Goal: Information Seeking & Learning: Learn about a topic

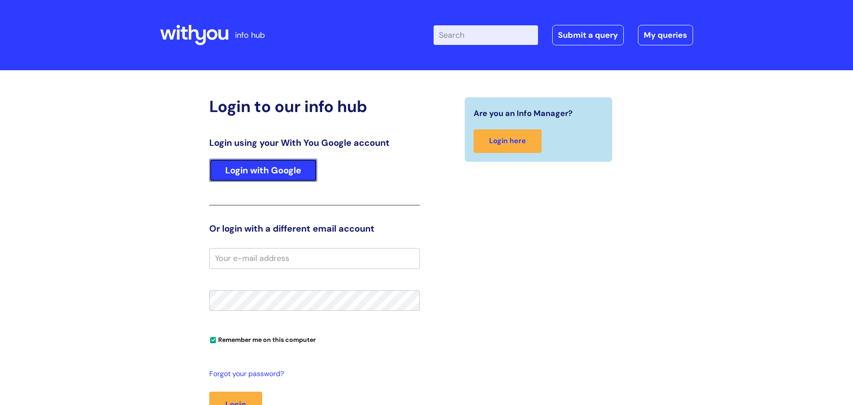
click at [236, 169] on link "Login with Google" at bounding box center [263, 170] width 108 height 23
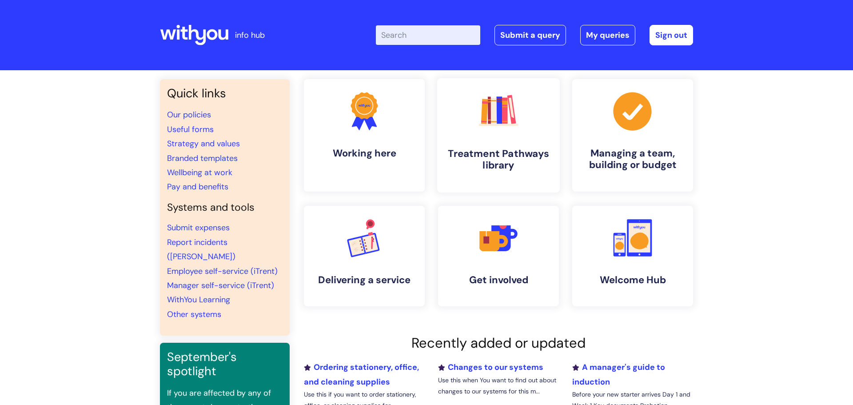
click at [492, 123] on rect at bounding box center [493, 111] width 6 height 26
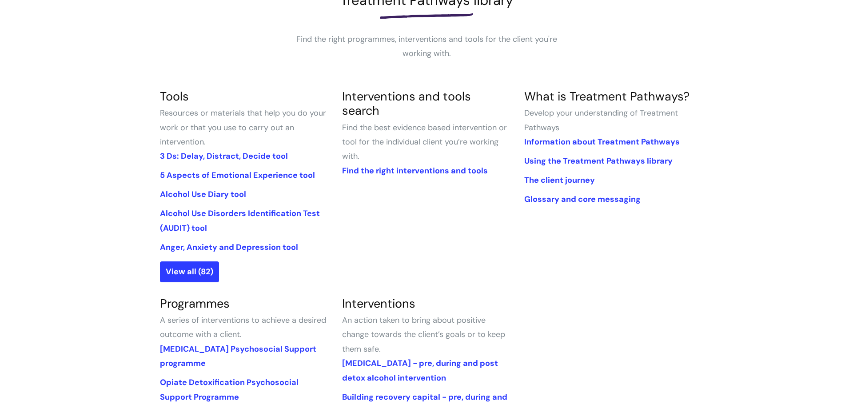
scroll to position [148, 0]
click at [189, 274] on link "View all (82)" at bounding box center [189, 271] width 59 height 20
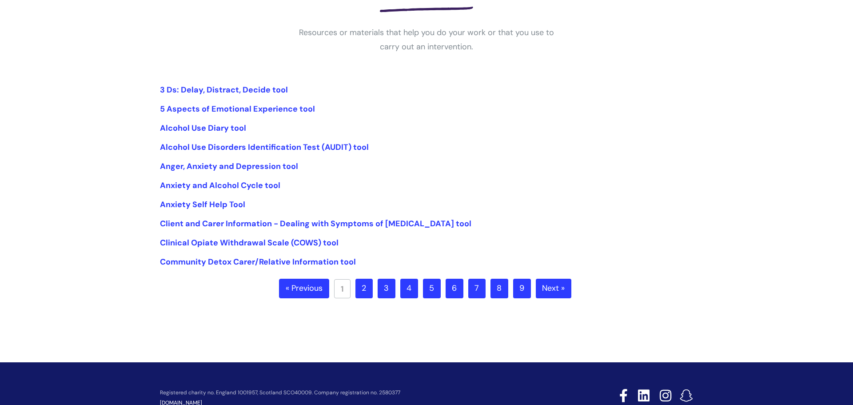
scroll to position [155, 0]
click at [361, 286] on link "2" at bounding box center [363, 288] width 17 height 20
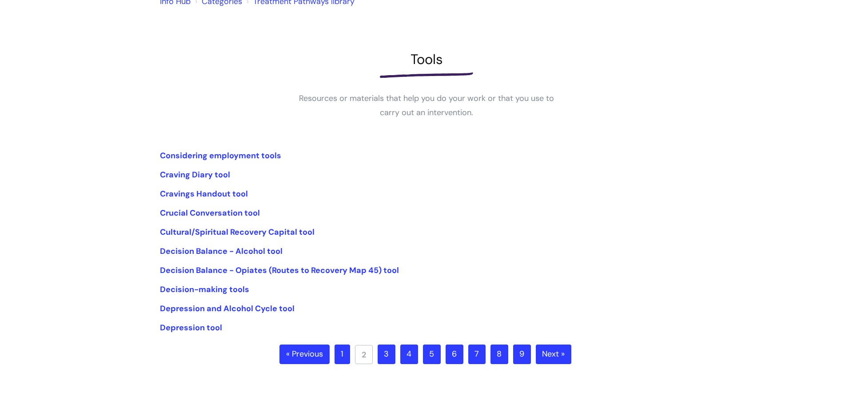
scroll to position [131, 0]
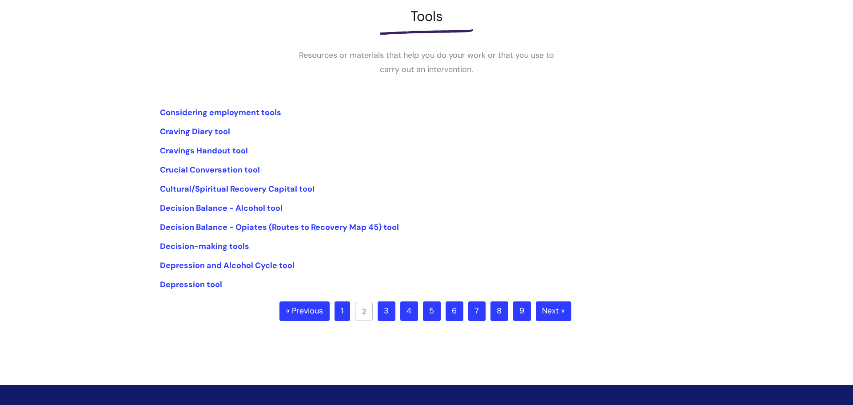
click at [386, 313] on link "3" at bounding box center [387, 311] width 18 height 20
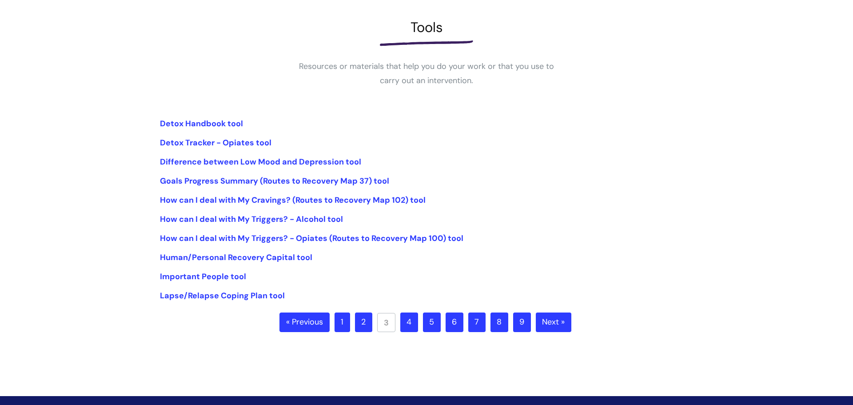
scroll to position [124, 0]
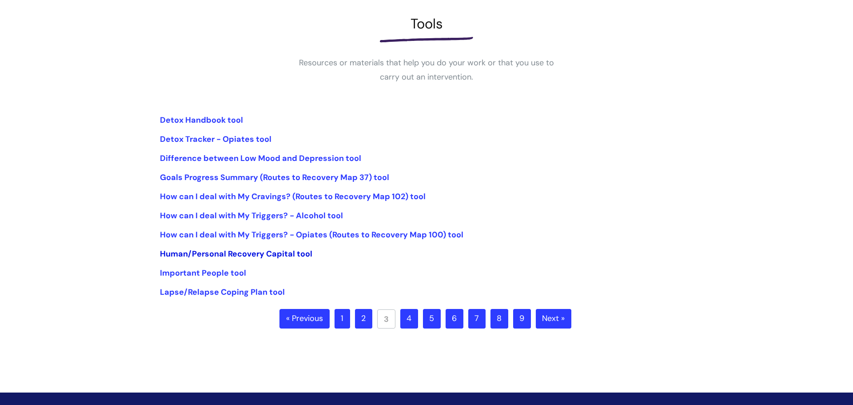
click at [288, 251] on link "Human/Personal Recovery Capital tool" at bounding box center [236, 253] width 152 height 11
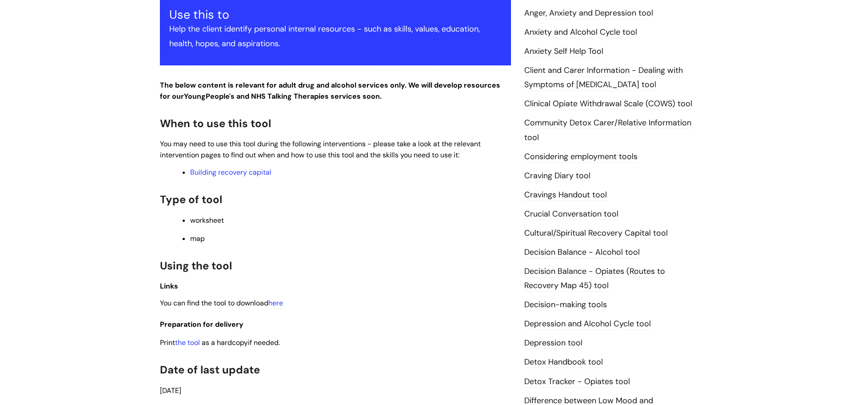
scroll to position [215, 0]
click at [196, 343] on link "the tool" at bounding box center [187, 342] width 25 height 9
click at [230, 175] on link "Building recovery capital" at bounding box center [230, 172] width 81 height 9
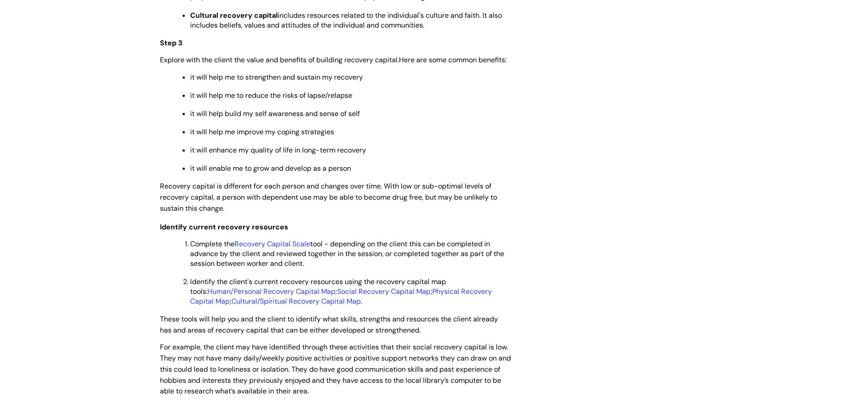
scroll to position [1418, 0]
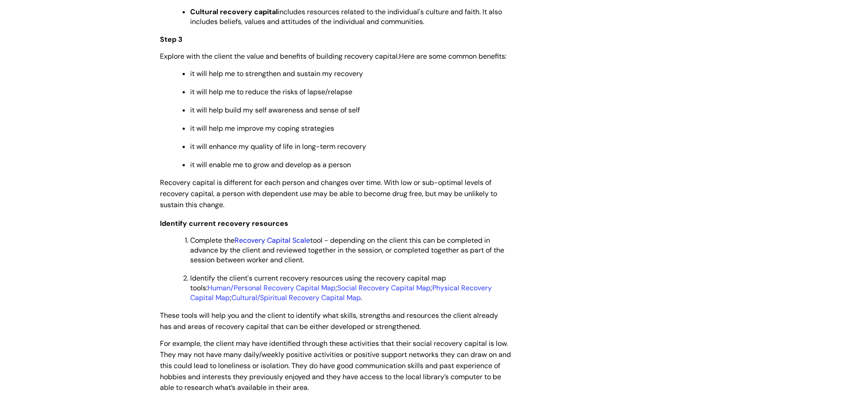
click at [282, 245] on link "Recovery Capital Scale" at bounding box center [273, 239] width 76 height 9
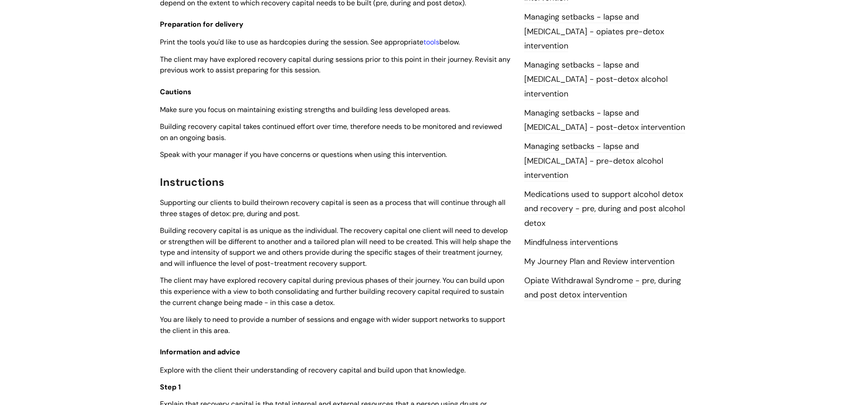
scroll to position [823, 0]
